Goal: Information Seeking & Learning: Learn about a topic

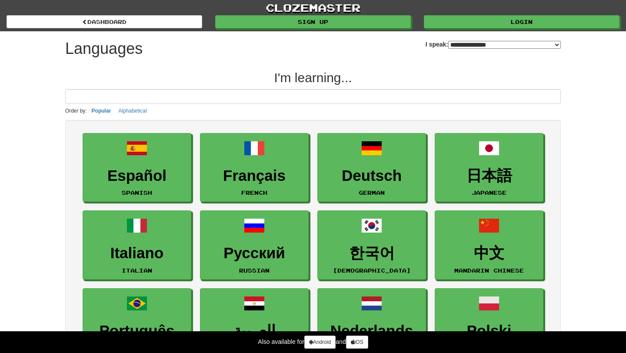
select select "*******"
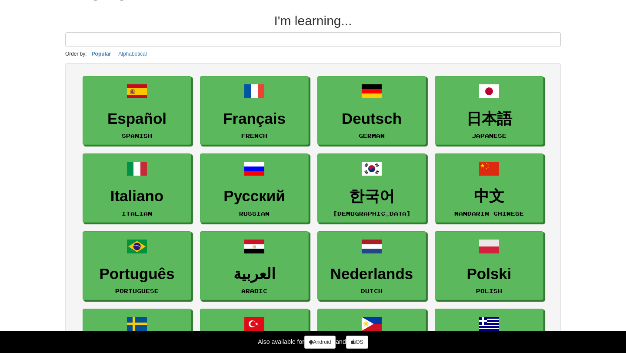
scroll to position [67, 0]
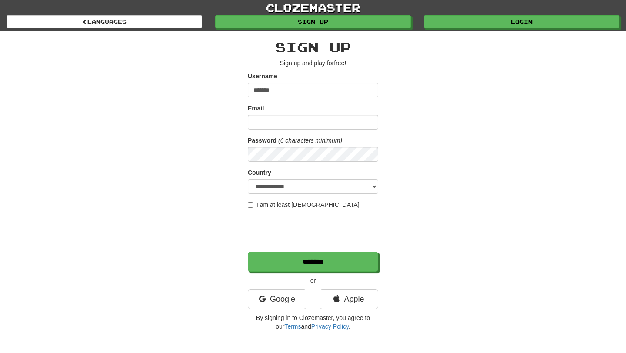
type input "*******"
click at [308, 123] on input "Email" at bounding box center [313, 122] width 130 height 15
type input "**********"
select select "**"
click at [305, 200] on label "I am at least 16 years old" at bounding box center [304, 204] width 112 height 9
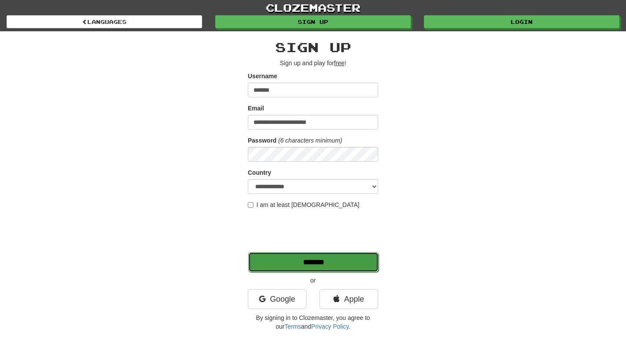
click at [323, 258] on input "*******" at bounding box center [313, 262] width 130 height 20
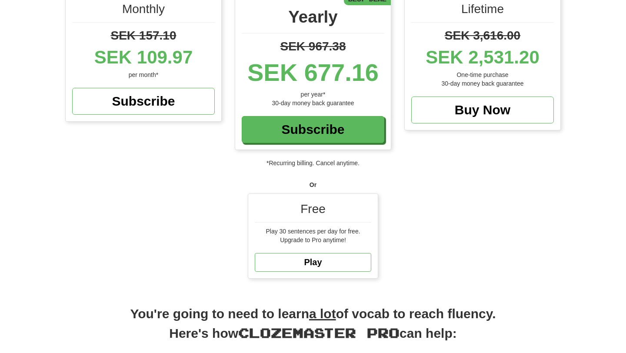
scroll to position [132, 0]
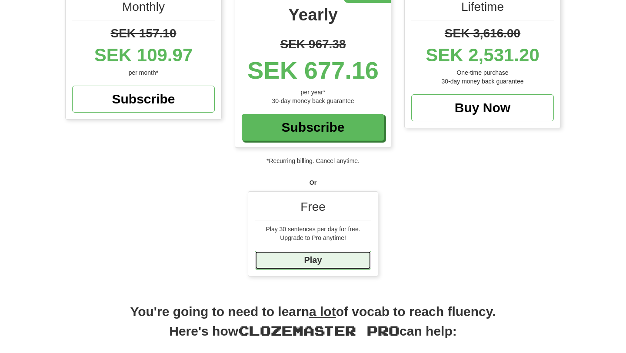
click at [328, 255] on link "Play" at bounding box center [313, 260] width 116 height 19
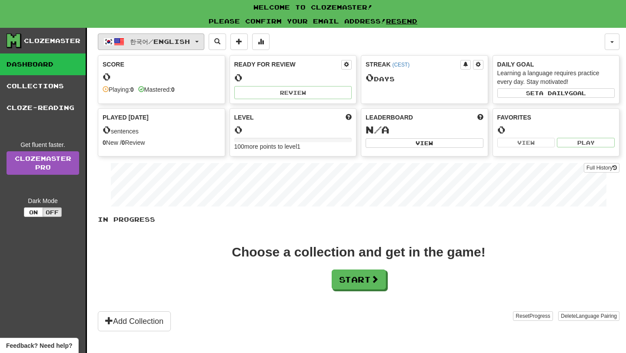
click at [189, 43] on span "한국어 / English" at bounding box center [160, 41] width 60 height 7
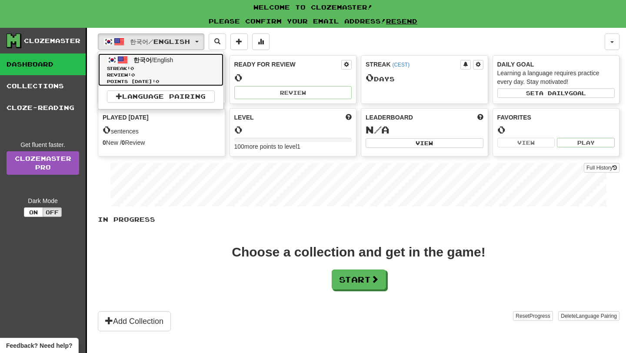
click at [136, 62] on span "한국어" at bounding box center [142, 59] width 18 height 7
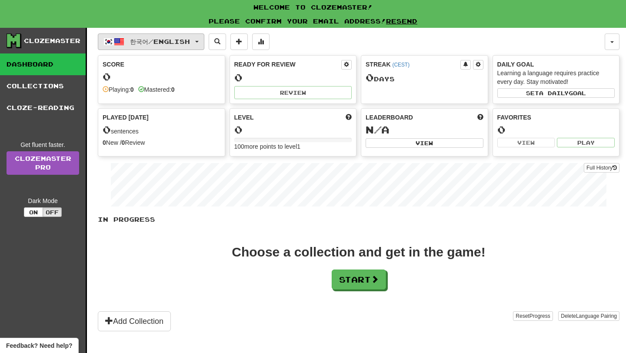
click at [132, 45] on span "한국어 / English" at bounding box center [160, 41] width 60 height 7
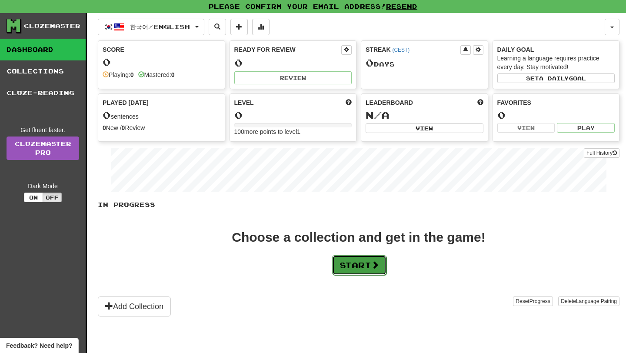
click at [358, 261] on button "Start" at bounding box center [359, 265] width 54 height 20
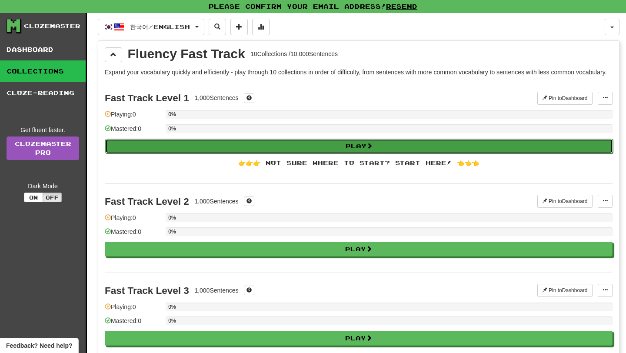
click at [317, 153] on button "Play" at bounding box center [358, 146] width 507 height 15
select select "**"
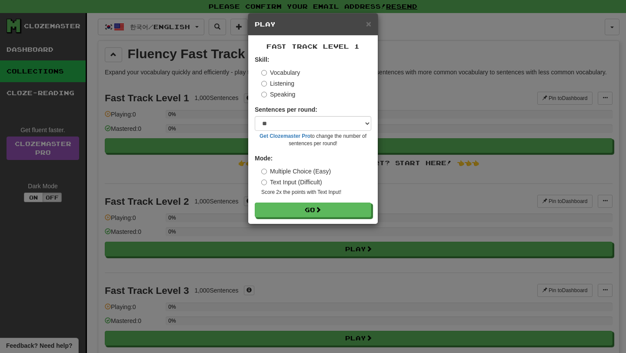
click at [287, 85] on label "Listening" at bounding box center [277, 83] width 33 height 9
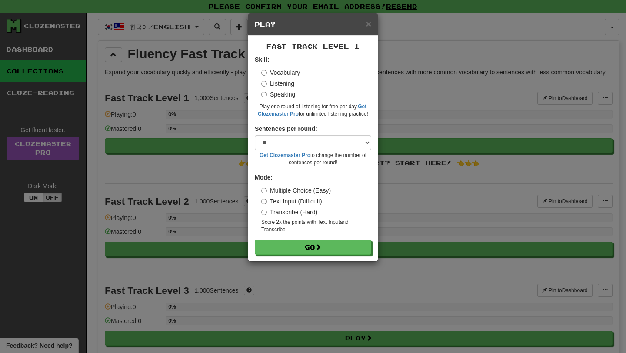
click at [288, 93] on label "Speaking" at bounding box center [278, 94] width 34 height 9
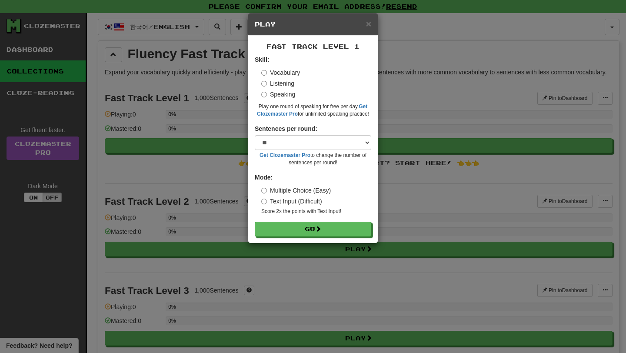
click at [288, 84] on label "Listening" at bounding box center [277, 83] width 33 height 9
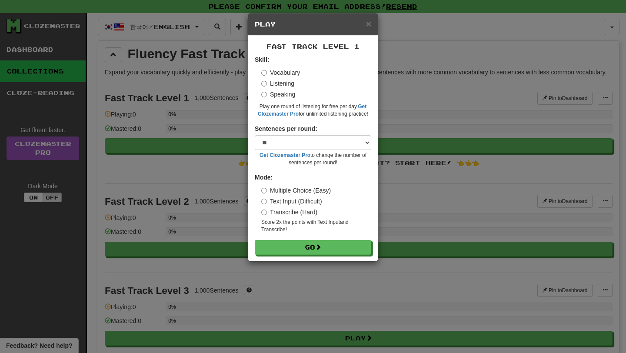
click at [288, 72] on label "Vocabulary" at bounding box center [280, 72] width 39 height 9
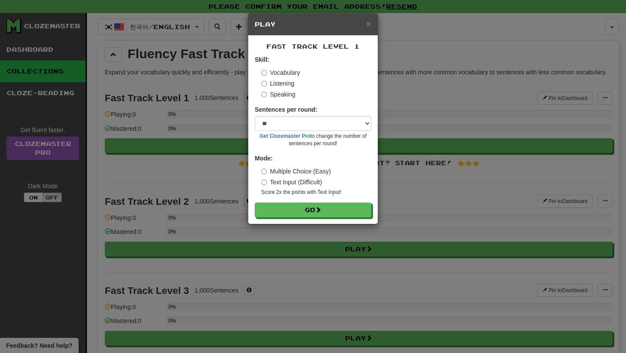
click at [298, 181] on label "Text Input (Difficult)" at bounding box center [291, 182] width 61 height 9
click at [303, 171] on label "Multiple Choice (Easy)" at bounding box center [296, 171] width 70 height 9
click at [306, 206] on button "Go" at bounding box center [313, 210] width 116 height 15
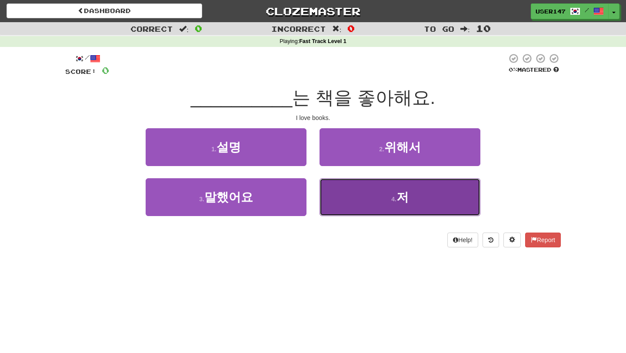
click at [392, 192] on button "4 . 저" at bounding box center [399, 197] width 161 height 38
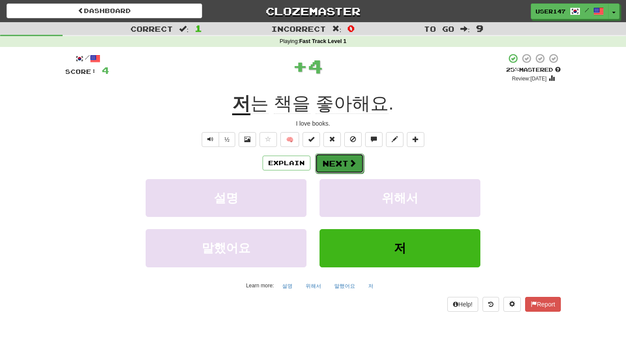
click at [337, 159] on button "Next" at bounding box center [339, 163] width 49 height 20
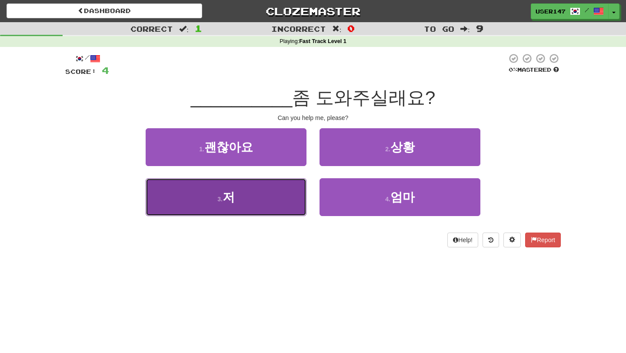
click at [282, 204] on button "3 . 저" at bounding box center [226, 197] width 161 height 38
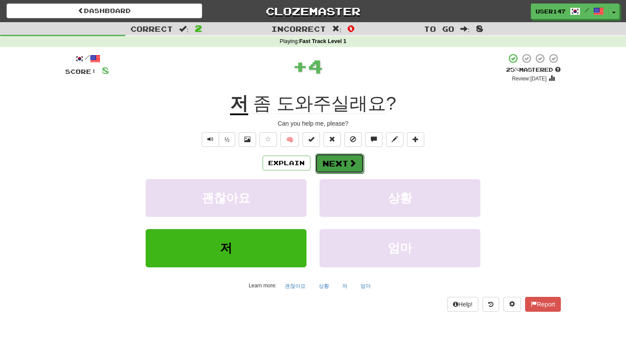
click at [343, 164] on button "Next" at bounding box center [339, 163] width 49 height 20
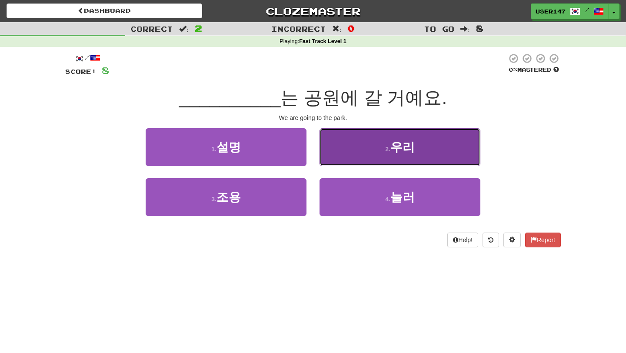
click at [365, 143] on button "2 . 우리" at bounding box center [399, 147] width 161 height 38
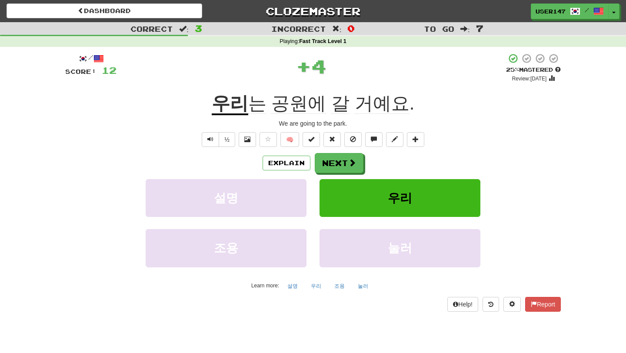
click at [344, 152] on div "/ Score: 12 + 4 25 % Mastered Review: [DATE] 우리 는 공원에 갈 거예요 . We are going to t…" at bounding box center [312, 182] width 495 height 258
click at [344, 161] on button "Next" at bounding box center [339, 163] width 49 height 20
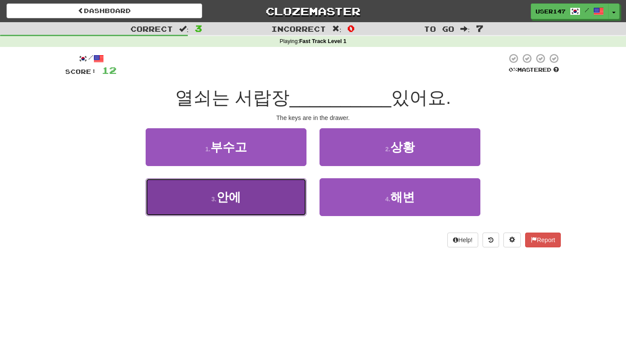
click at [293, 195] on button "3 . 안에" at bounding box center [226, 197] width 161 height 38
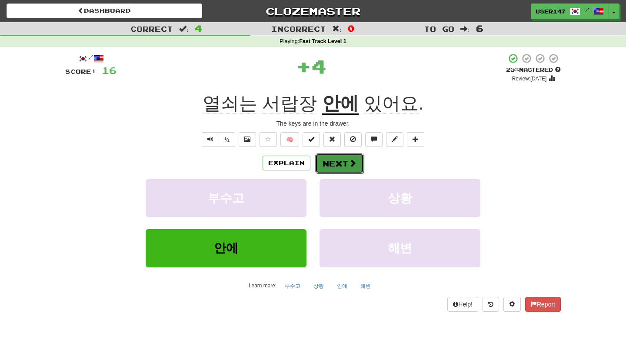
click at [338, 169] on button "Next" at bounding box center [339, 163] width 49 height 20
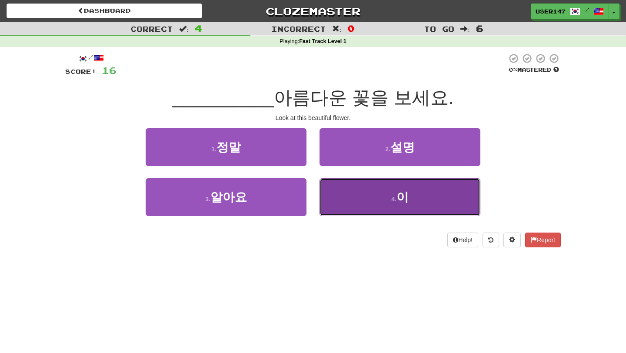
click at [342, 202] on button "4 . 이" at bounding box center [399, 197] width 161 height 38
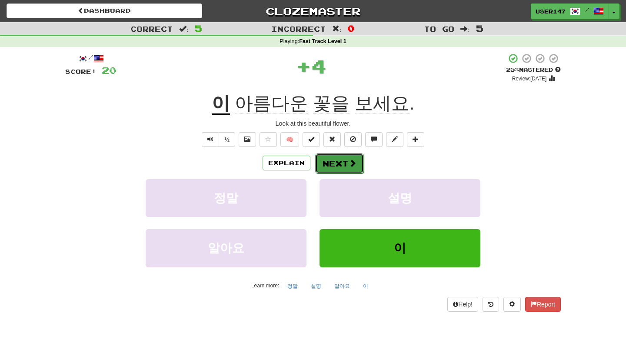
click at [356, 159] on button "Next" at bounding box center [339, 163] width 49 height 20
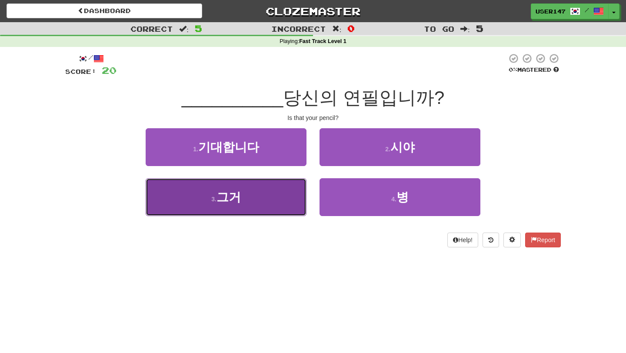
click at [276, 204] on button "3 . 그거" at bounding box center [226, 197] width 161 height 38
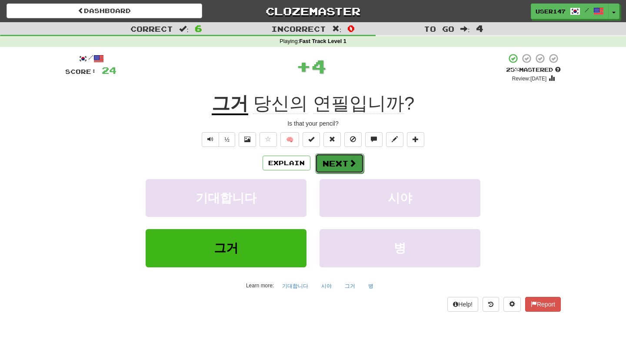
click at [345, 159] on button "Next" at bounding box center [339, 163] width 49 height 20
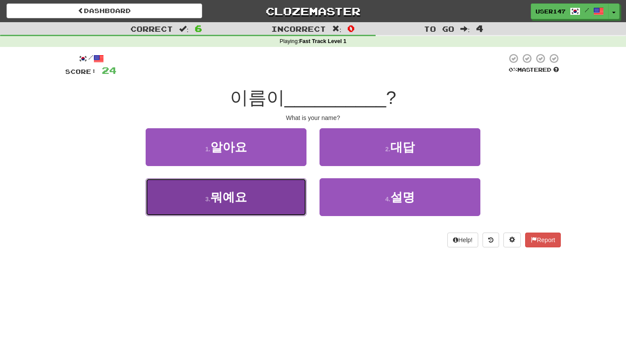
click at [293, 199] on button "3 . 뭐예요" at bounding box center [226, 197] width 161 height 38
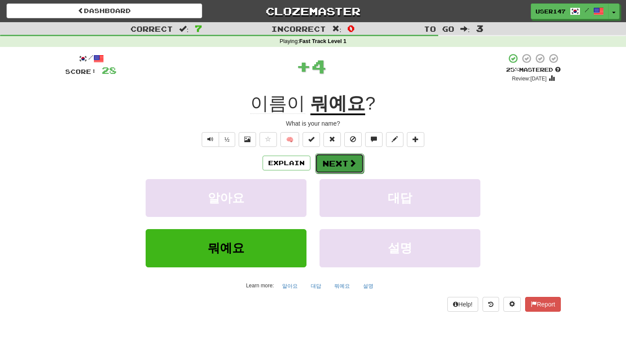
click at [345, 158] on button "Next" at bounding box center [339, 163] width 49 height 20
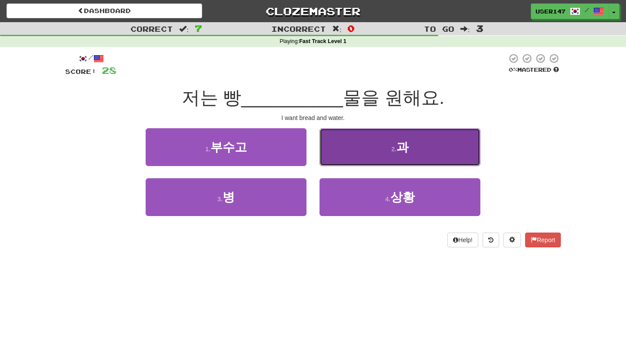
click at [341, 152] on button "2 . 과" at bounding box center [399, 147] width 161 height 38
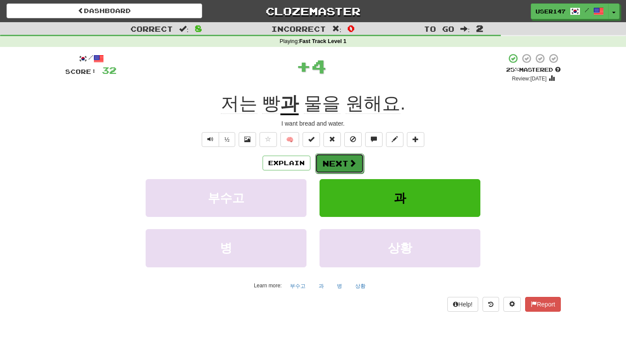
click at [341, 166] on button "Next" at bounding box center [339, 163] width 49 height 20
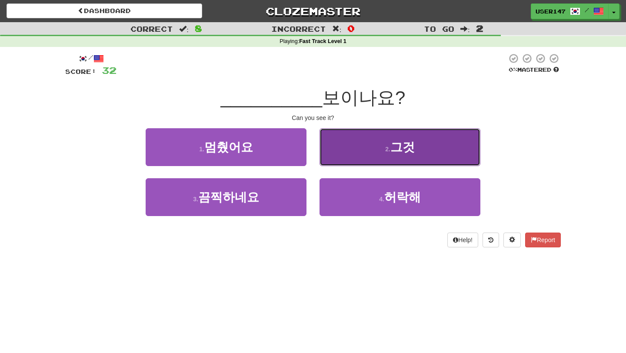
click at [349, 153] on button "2 . 그것" at bounding box center [399, 147] width 161 height 38
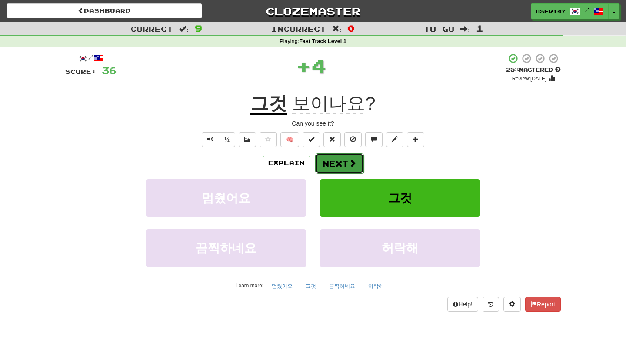
click at [343, 166] on button "Next" at bounding box center [339, 163] width 49 height 20
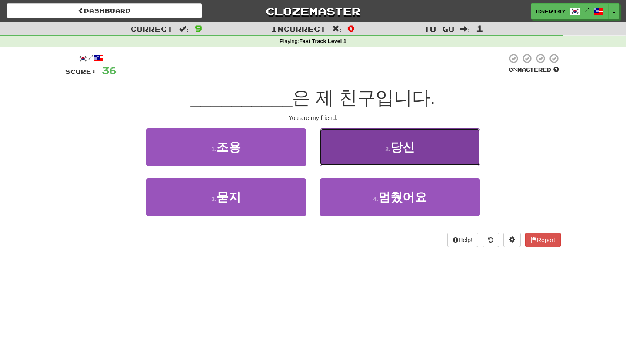
click at [357, 158] on button "2 . 당신" at bounding box center [399, 147] width 161 height 38
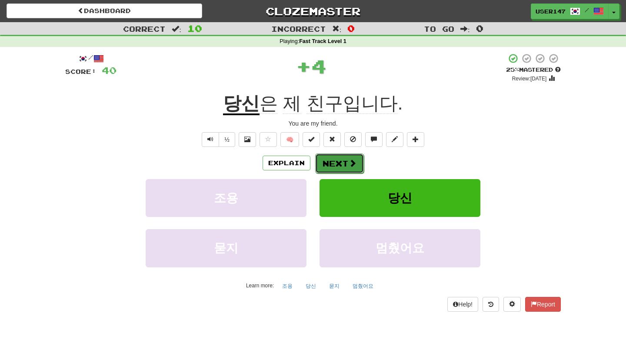
click at [345, 166] on button "Next" at bounding box center [339, 163] width 49 height 20
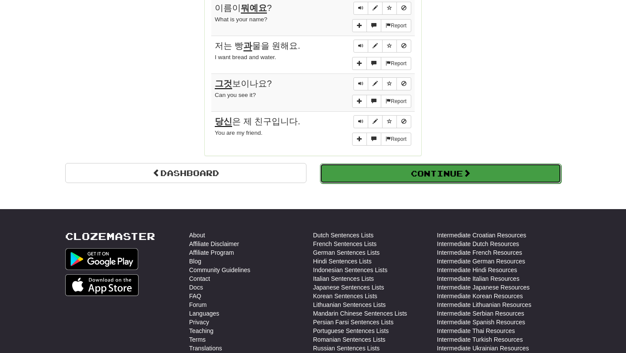
click at [364, 176] on button "Continue" at bounding box center [440, 173] width 241 height 20
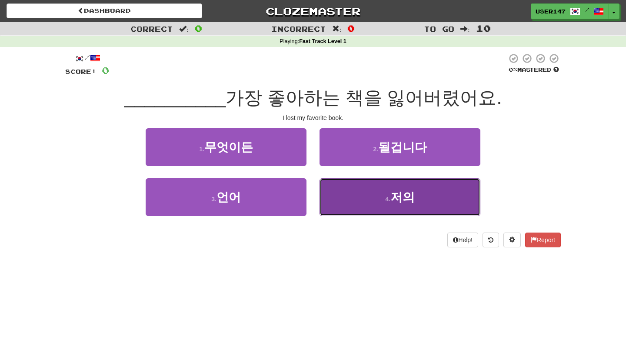
click at [340, 202] on button "4 . 저의" at bounding box center [399, 197] width 161 height 38
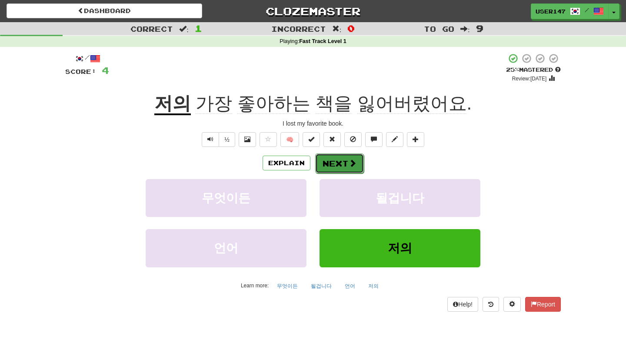
click at [334, 163] on button "Next" at bounding box center [339, 163] width 49 height 20
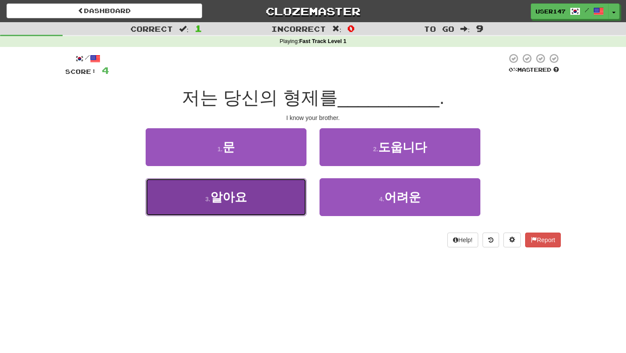
click at [278, 200] on button "3 . 알아요" at bounding box center [226, 197] width 161 height 38
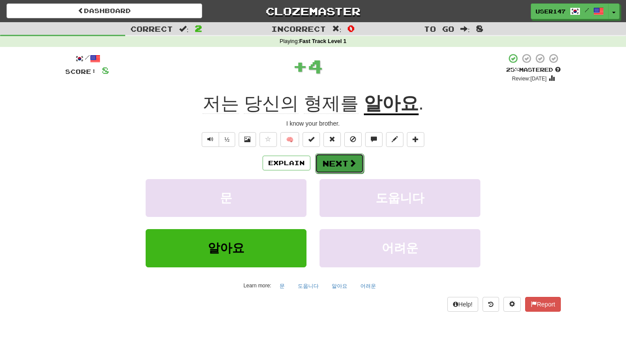
click at [332, 159] on button "Next" at bounding box center [339, 163] width 49 height 20
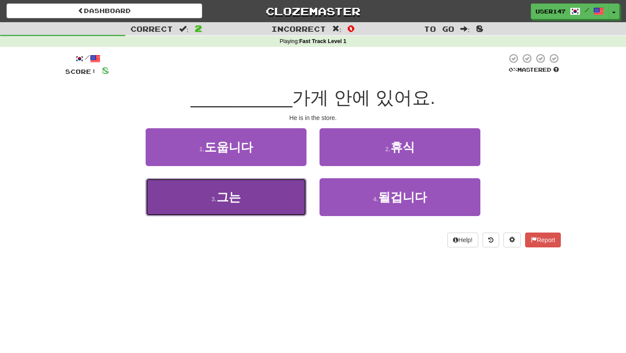
click at [264, 187] on button "3 . 그는" at bounding box center [226, 197] width 161 height 38
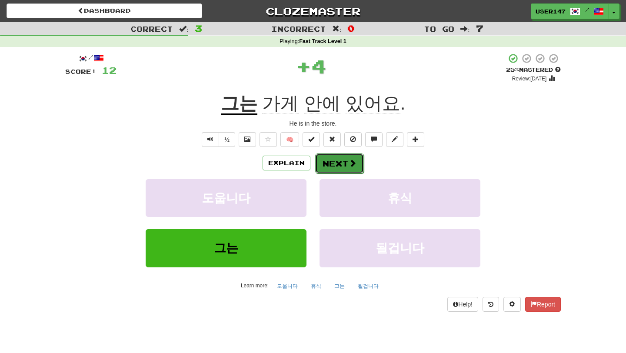
click at [338, 169] on button "Next" at bounding box center [339, 163] width 49 height 20
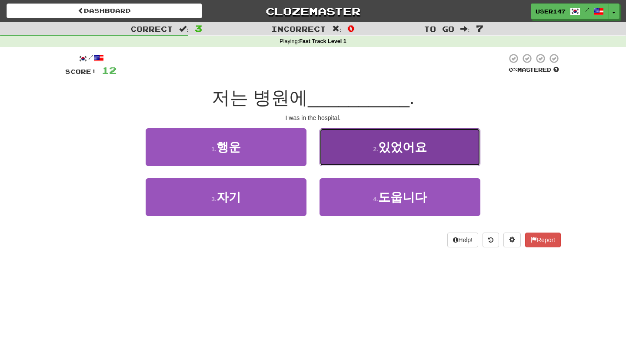
click at [362, 149] on button "2 . 있었어요" at bounding box center [399, 147] width 161 height 38
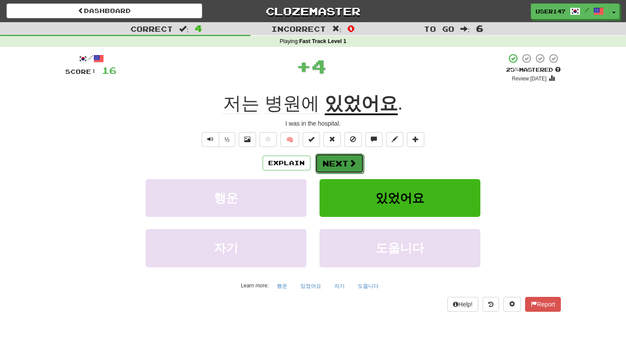
click at [348, 159] on span at bounding box center [352, 163] width 8 height 8
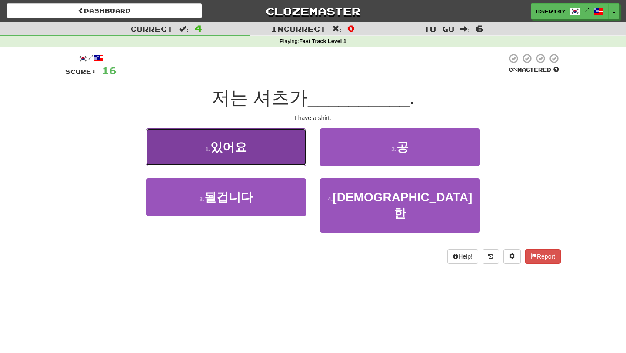
click at [280, 157] on button "1 . 있어요" at bounding box center [226, 147] width 161 height 38
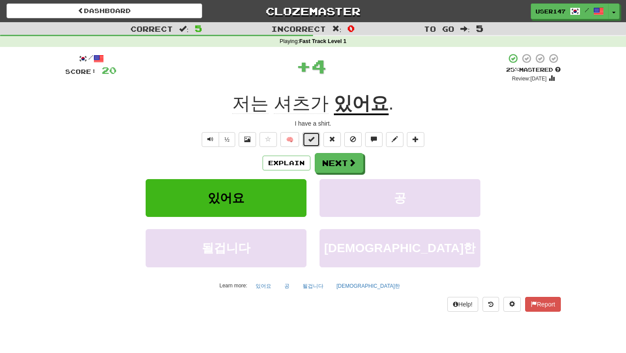
click at [309, 139] on span at bounding box center [311, 139] width 6 height 6
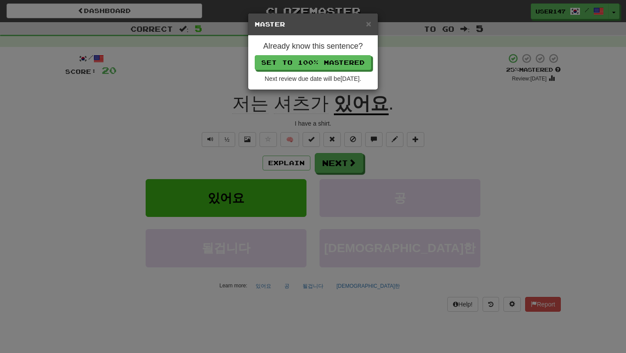
click at [406, 45] on div "× Master Already know this sentence? Set to 100% Mastered Next review due date …" at bounding box center [313, 176] width 626 height 353
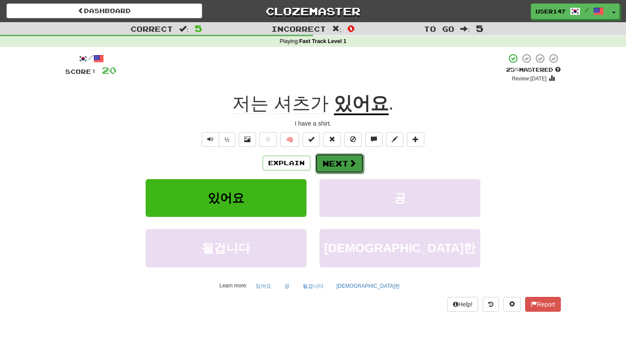
click at [353, 159] on span at bounding box center [352, 163] width 8 height 8
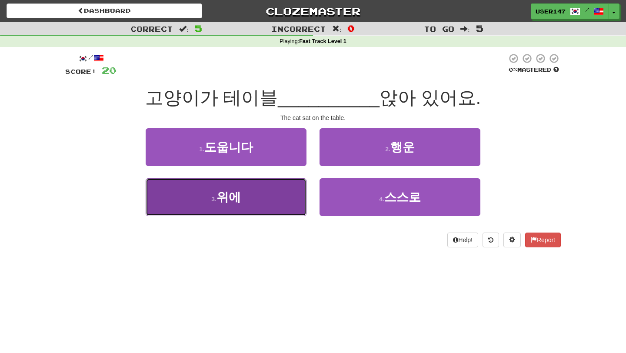
click at [277, 190] on button "3 . 위에" at bounding box center [226, 197] width 161 height 38
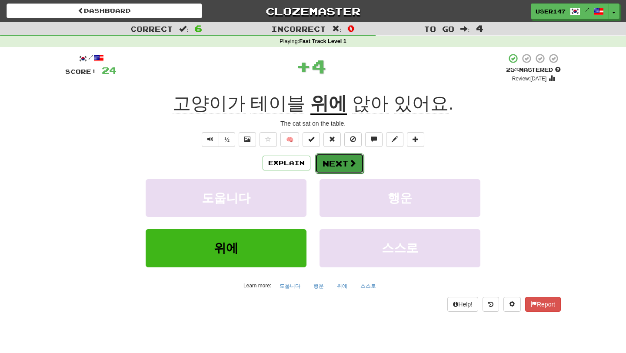
click at [339, 170] on button "Next" at bounding box center [339, 163] width 49 height 20
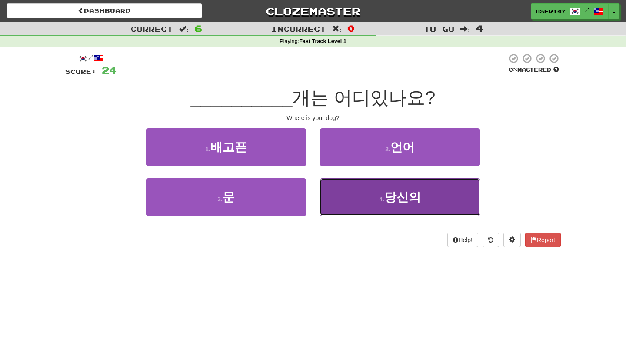
click at [365, 193] on button "4 . 당신의" at bounding box center [399, 197] width 161 height 38
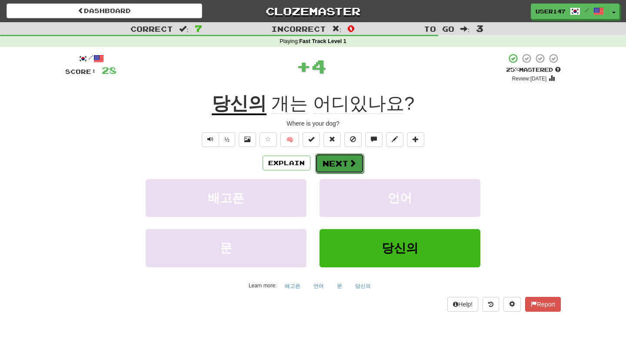
click at [338, 160] on button "Next" at bounding box center [339, 163] width 49 height 20
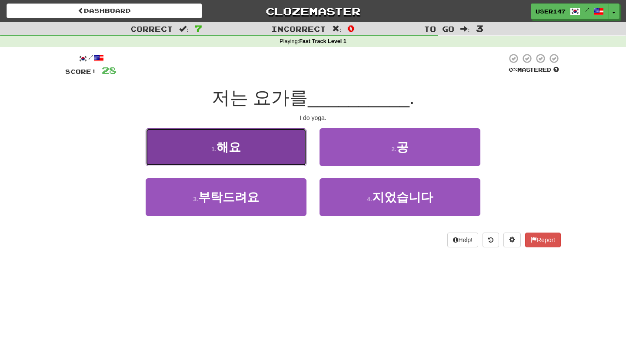
click at [262, 147] on button "1 . 해요" at bounding box center [226, 147] width 161 height 38
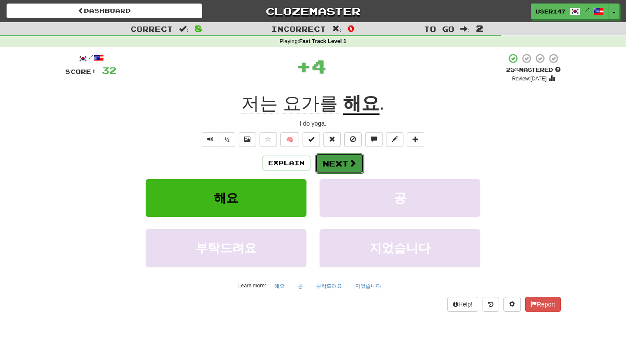
click at [324, 166] on button "Next" at bounding box center [339, 163] width 49 height 20
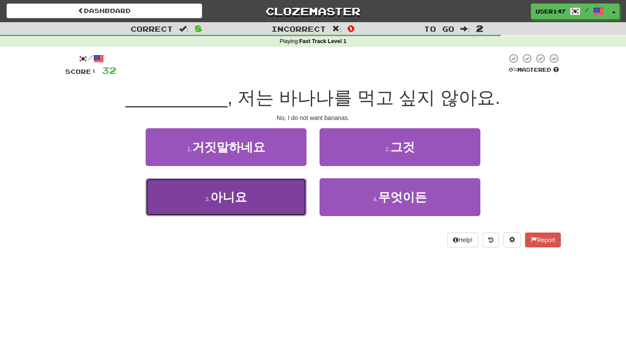
click at [266, 188] on button "3 . 아니요" at bounding box center [226, 197] width 161 height 38
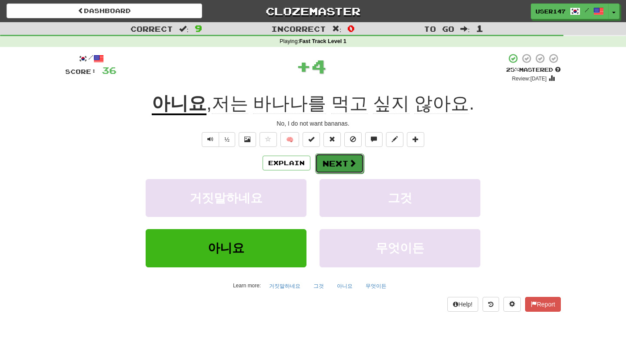
click at [331, 163] on button "Next" at bounding box center [339, 163] width 49 height 20
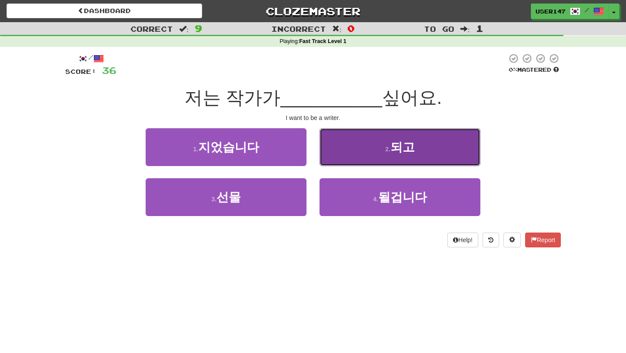
click at [376, 146] on button "2 . 되고" at bounding box center [399, 147] width 161 height 38
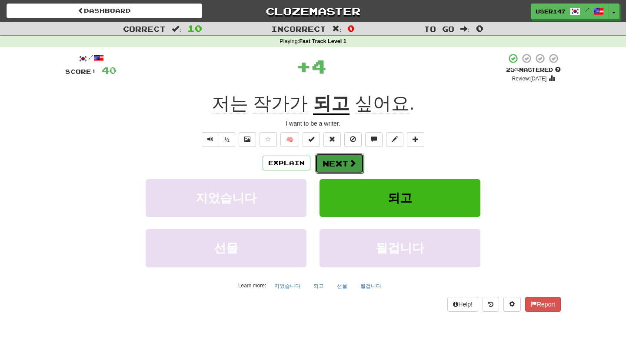
click at [358, 159] on button "Next" at bounding box center [339, 163] width 49 height 20
